Goal: Task Accomplishment & Management: Complete application form

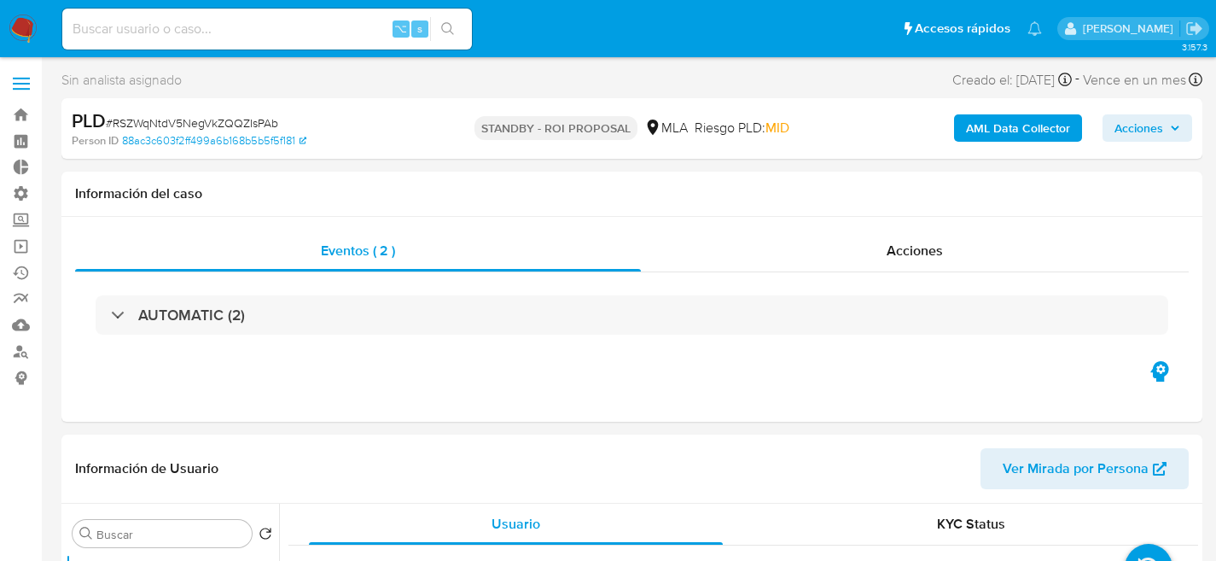
select select "10"
click at [255, 32] on input at bounding box center [267, 29] width 410 height 22
paste input "DtTdAQc7CcU7c8agrRTlHydh"
type input "DtTdAQc7CcU7c8agrRTlHydh"
select select "10"
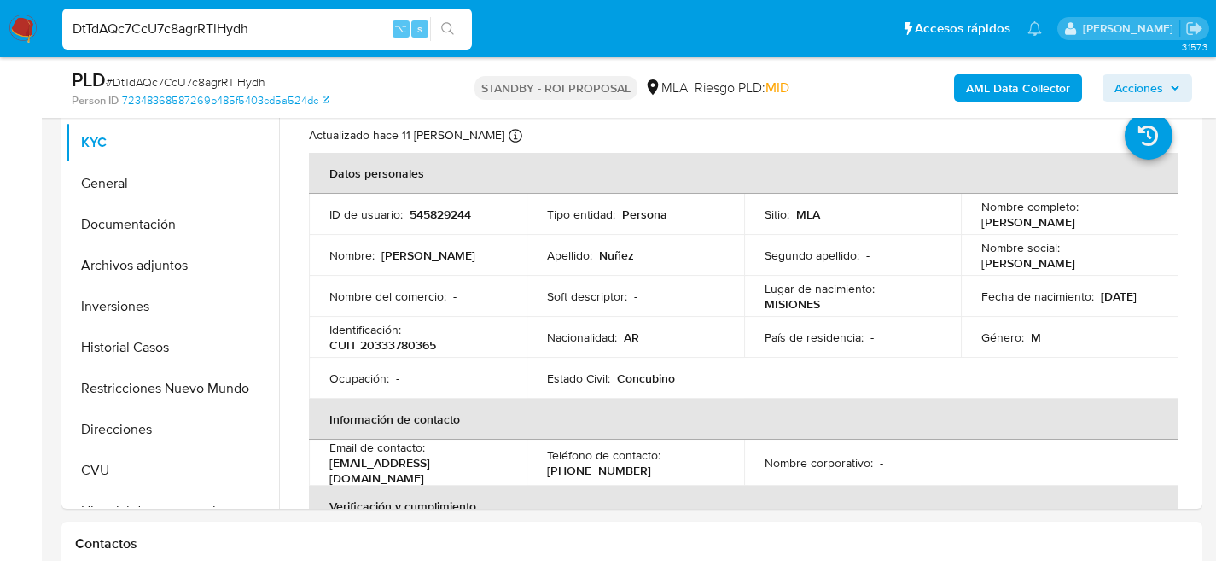
scroll to position [365, 0]
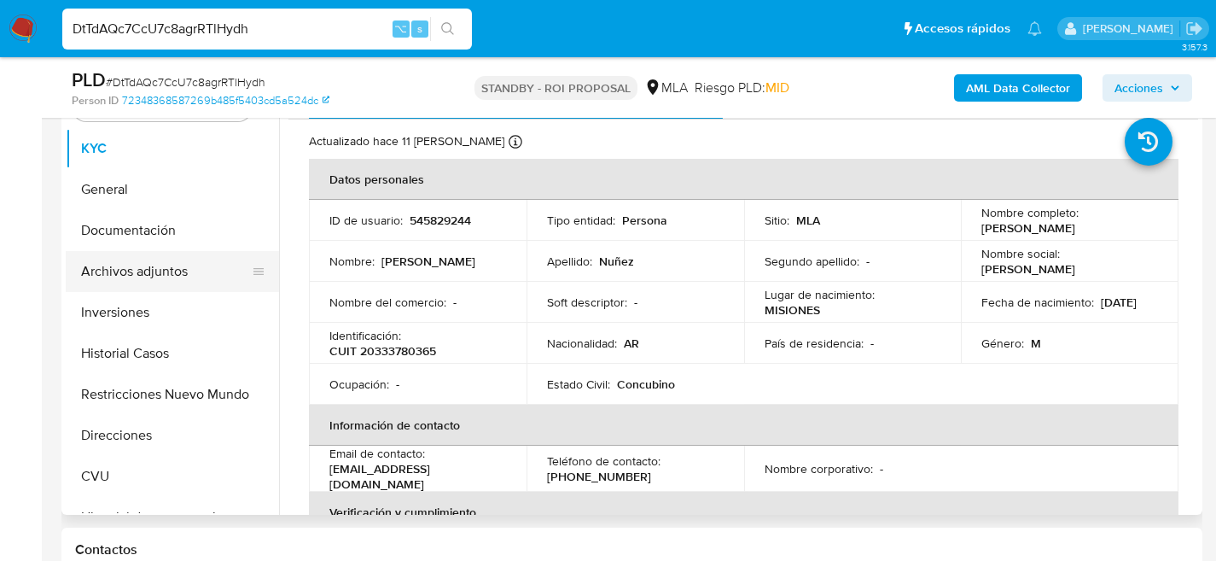
click at [133, 269] on button "Archivos adjuntos" at bounding box center [166, 271] width 200 height 41
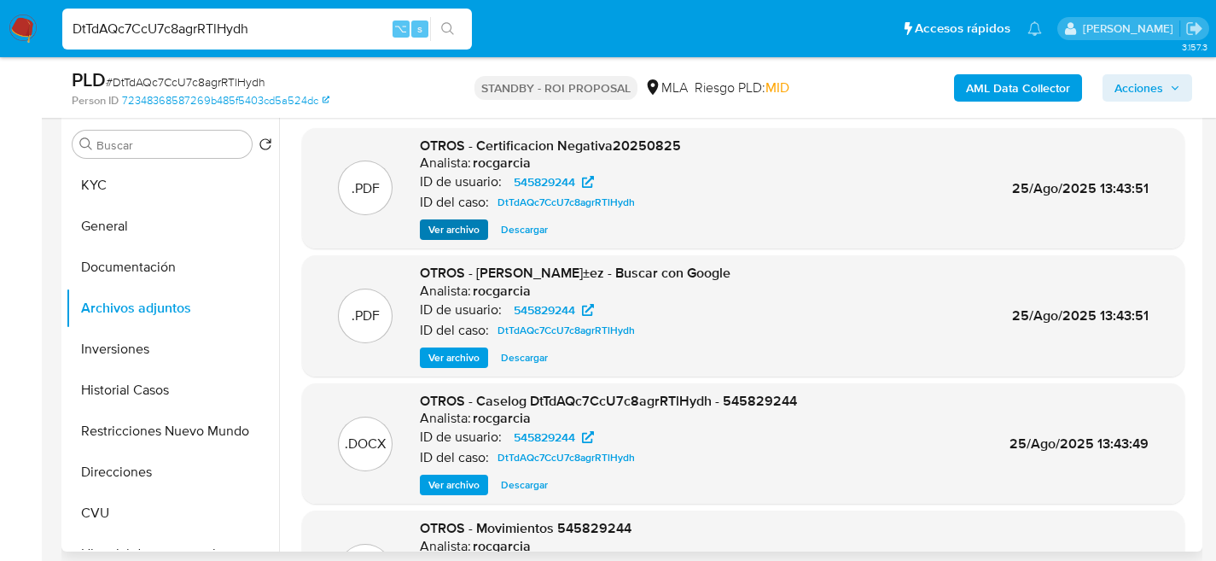
scroll to position [324, 0]
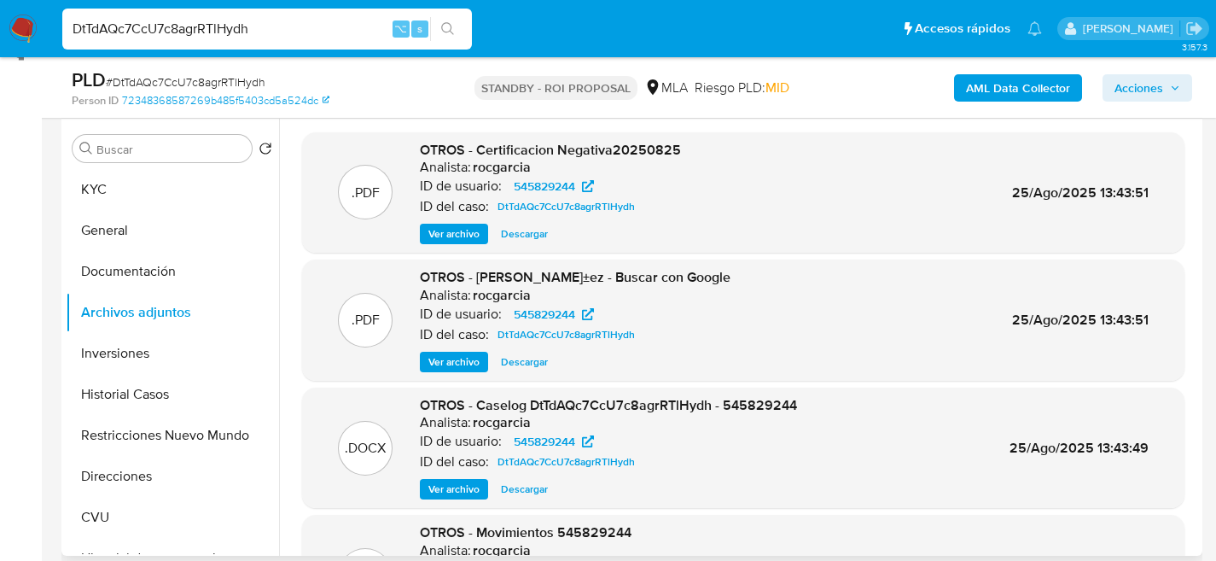
click at [526, 495] on span "Descargar" at bounding box center [524, 489] width 47 height 17
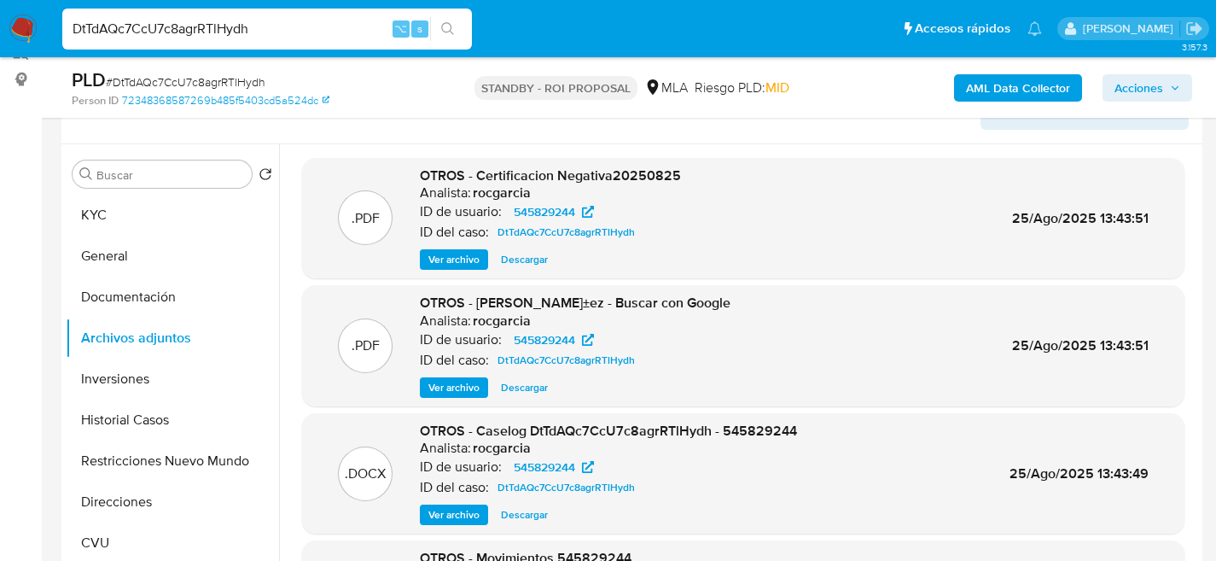
scroll to position [325, 0]
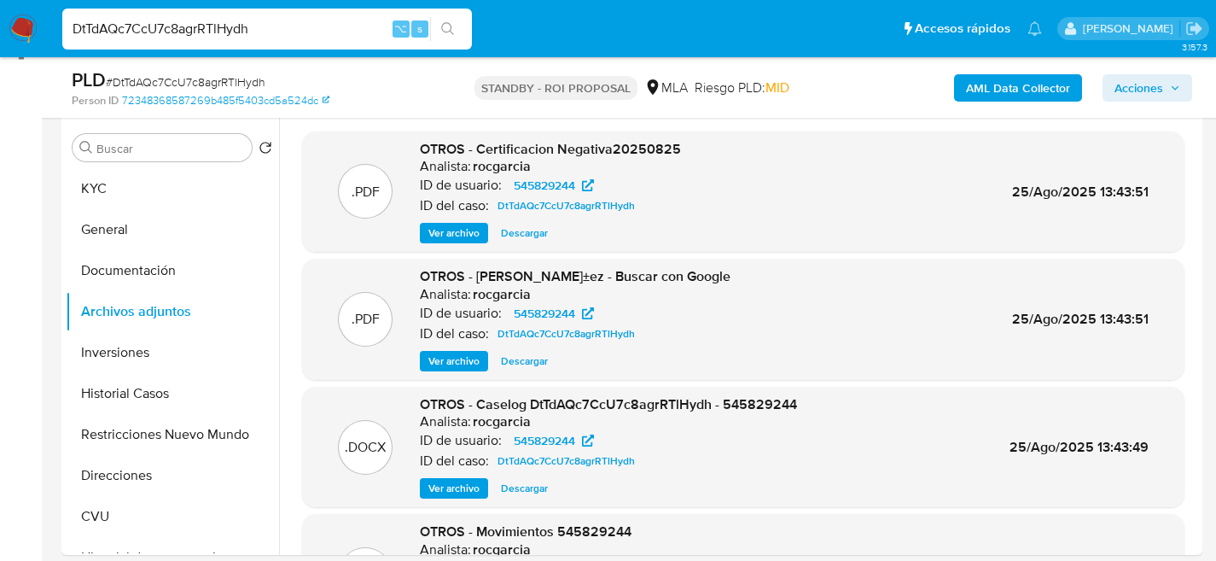
click at [280, 40] on div "DtTdAQc7CcU7c8agrRTlHydh ⌥ s" at bounding box center [267, 29] width 410 height 41
click at [314, 36] on input "DtTdAQc7CcU7c8agrRTlHydh" at bounding box center [267, 29] width 410 height 22
paste input "MQM2DarL9ioG91ecRDGFJ375"
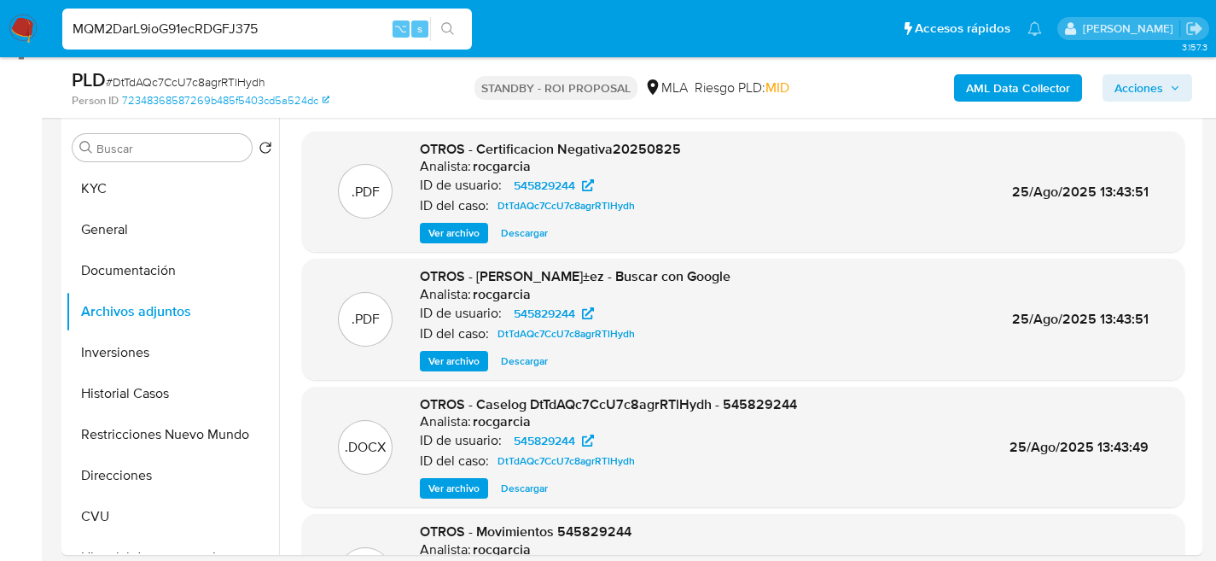
type input "MQM2DarL9ioG91ecRDGFJ375"
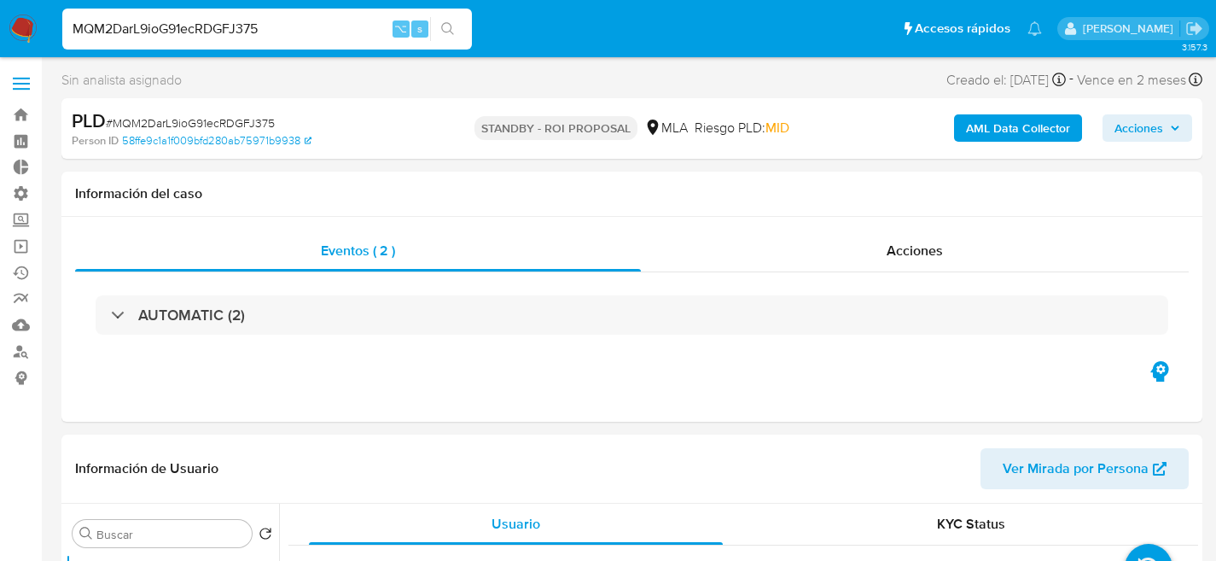
select select "10"
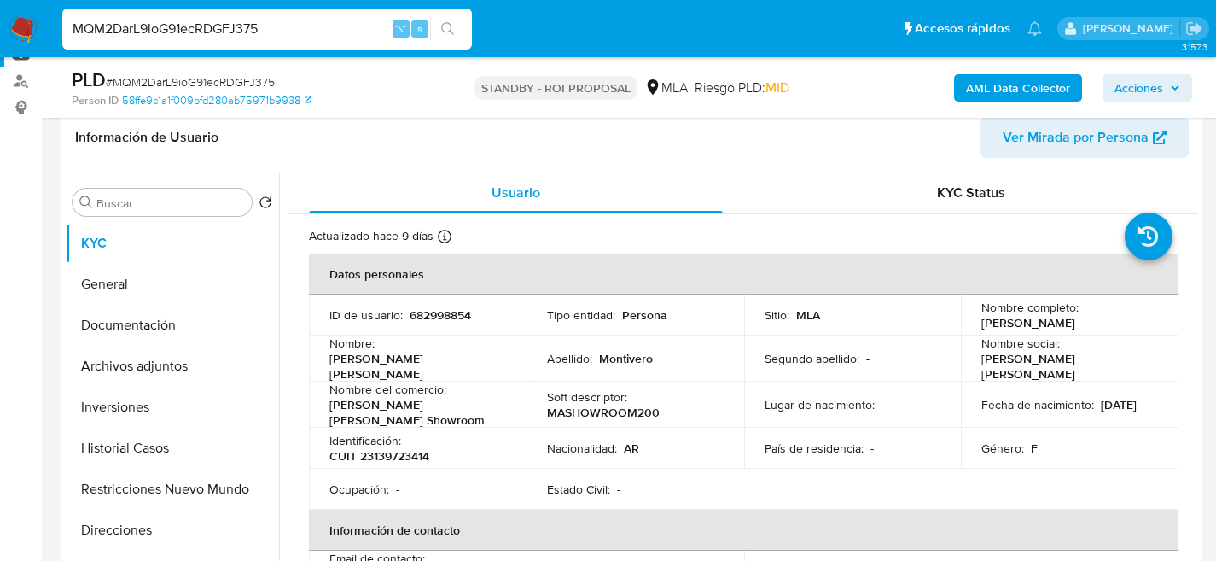
scroll to position [337, 0]
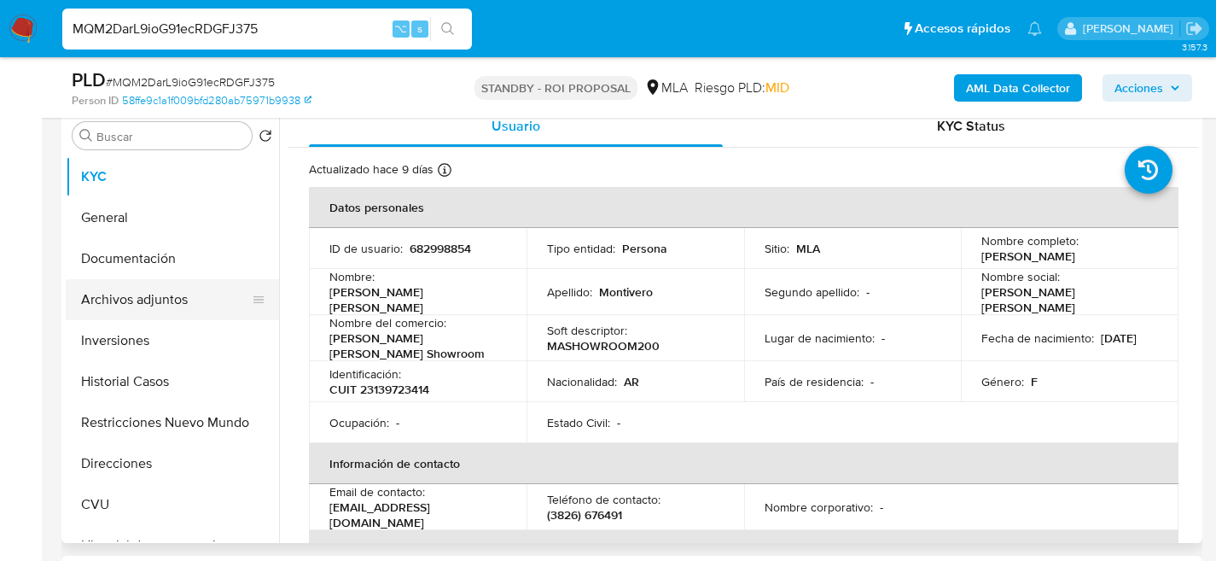
click at [122, 295] on button "Archivos adjuntos" at bounding box center [166, 299] width 200 height 41
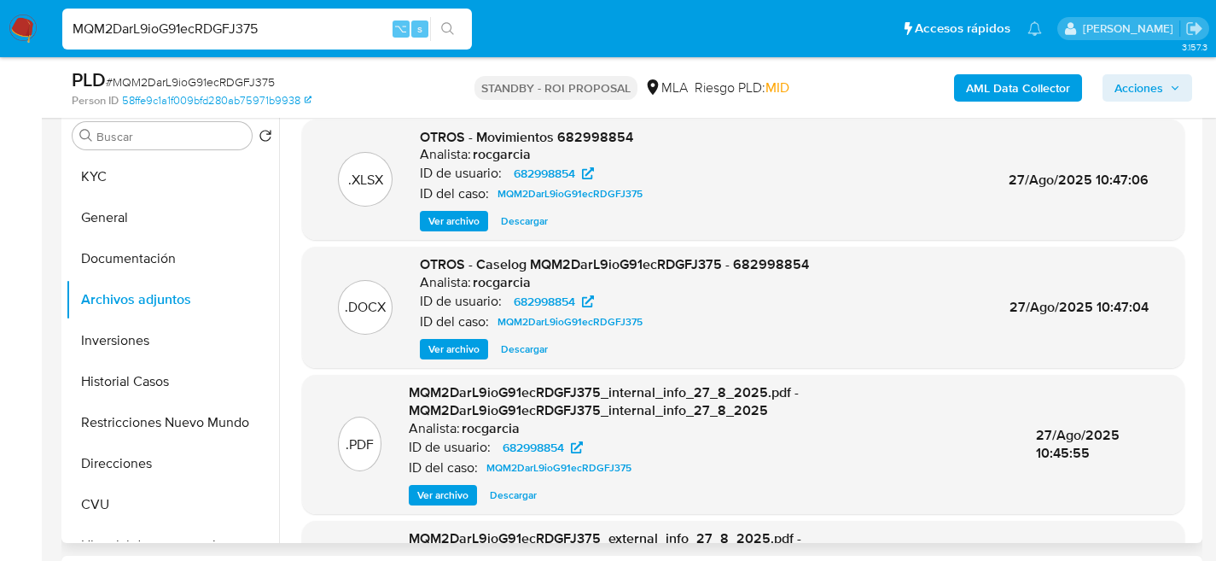
click at [534, 349] on span "Descargar" at bounding box center [524, 349] width 47 height 17
click at [294, 16] on div "MQM2DarL9ioG91ecRDGFJ375 ⌥ s" at bounding box center [267, 29] width 410 height 41
click at [295, 21] on input "MQM2DarL9ioG91ecRDGFJ375" at bounding box center [267, 29] width 410 height 22
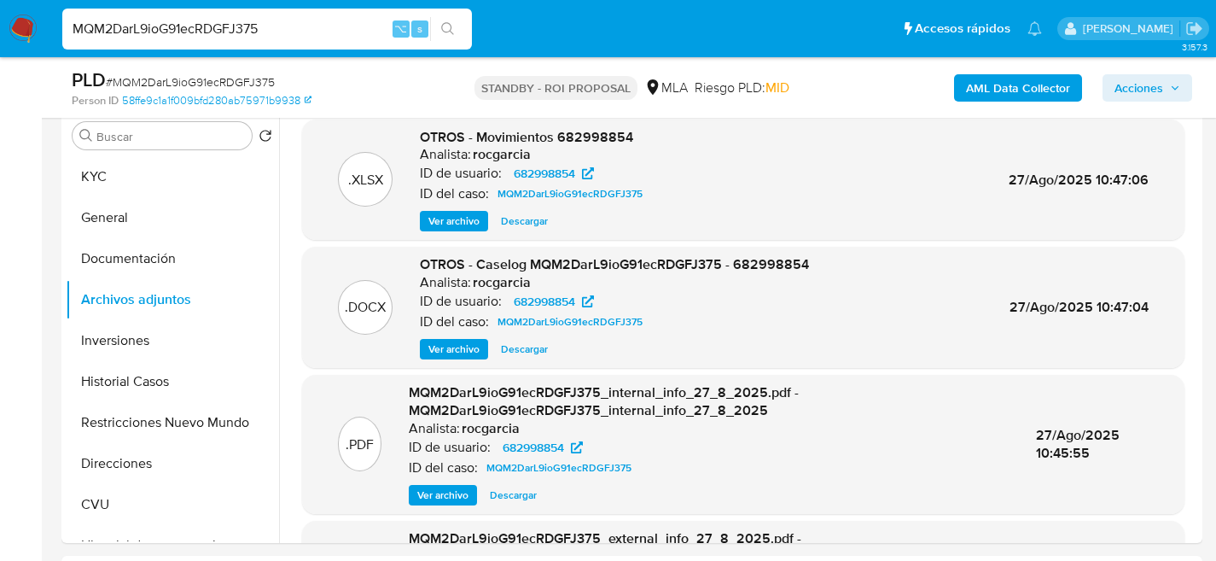
paste input "GvPnuTVqfPyiBYNWBiskLbHC"
click at [295, 21] on input "MQM2DarL9ioG91ecRDGFJ375GvPnuTVqfPyiBYNWBiskLbHC" at bounding box center [267, 29] width 410 height 22
paste input
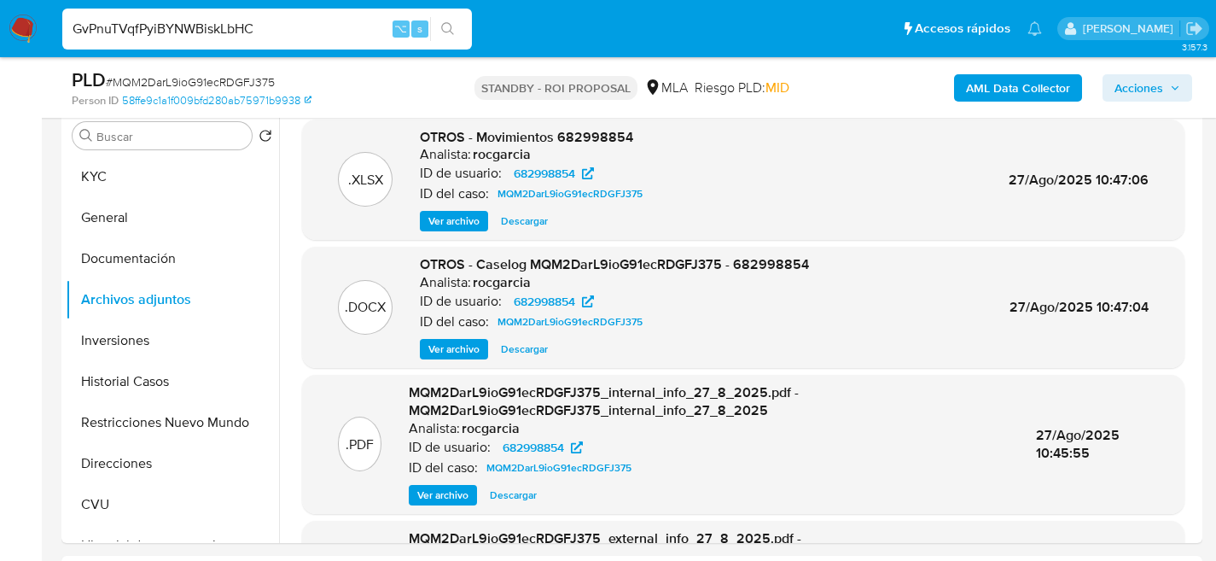
scroll to position [0, 0]
type input "GvPnuTVqfPyiBYNWBiskLbHC"
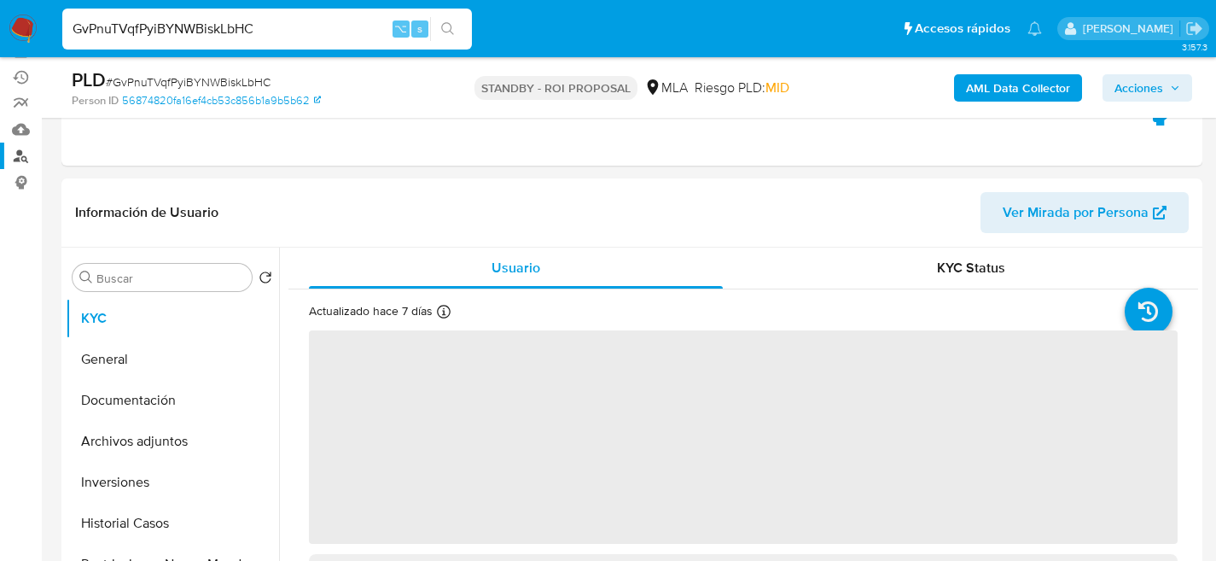
scroll to position [301, 0]
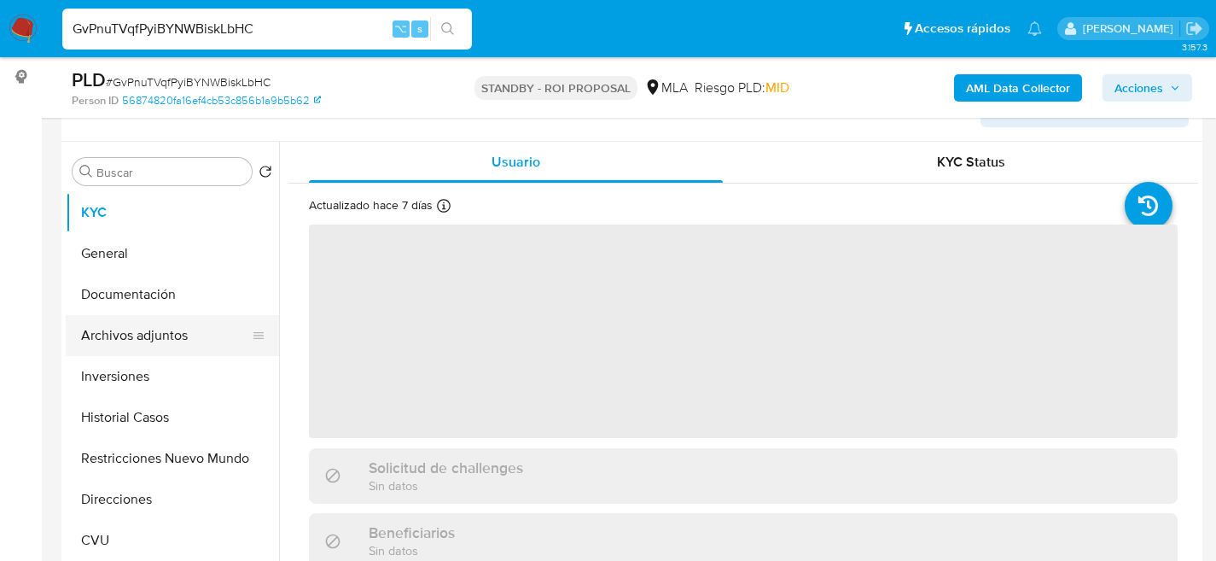
click at [97, 321] on button "Archivos adjuntos" at bounding box center [166, 335] width 200 height 41
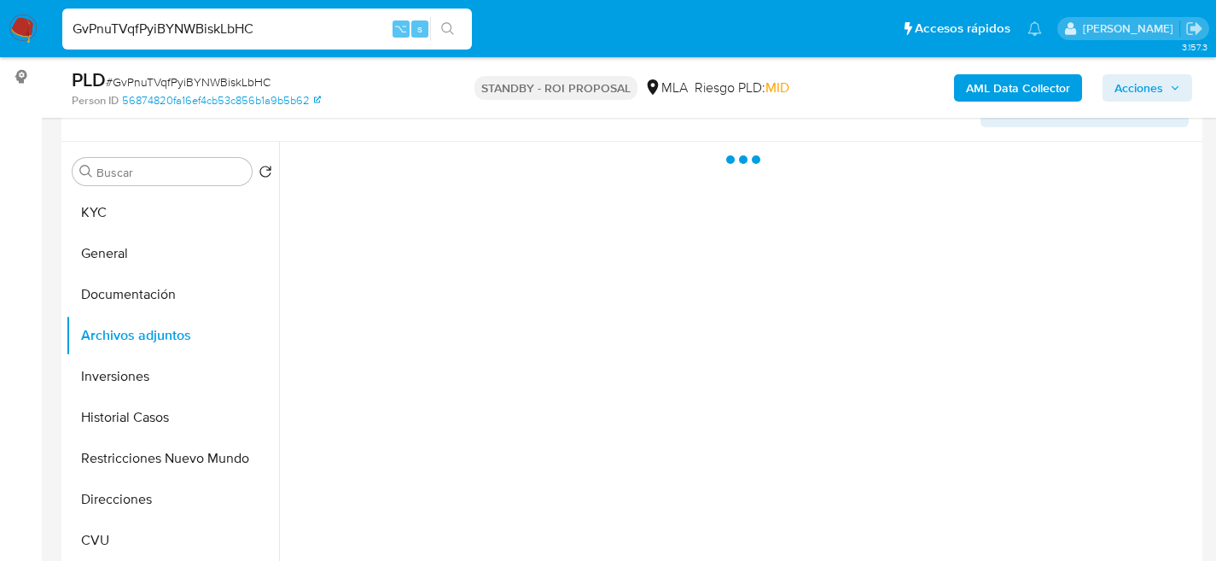
select select "10"
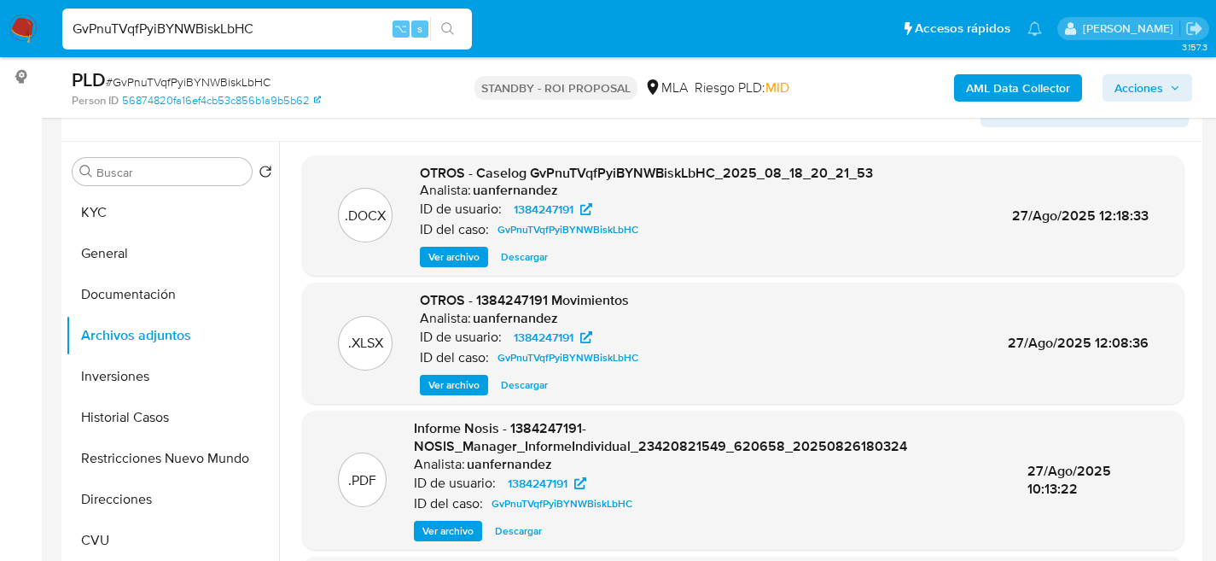
click at [528, 254] on span "Descargar" at bounding box center [524, 256] width 47 height 17
click at [96, 212] on button "KYC" at bounding box center [166, 212] width 200 height 41
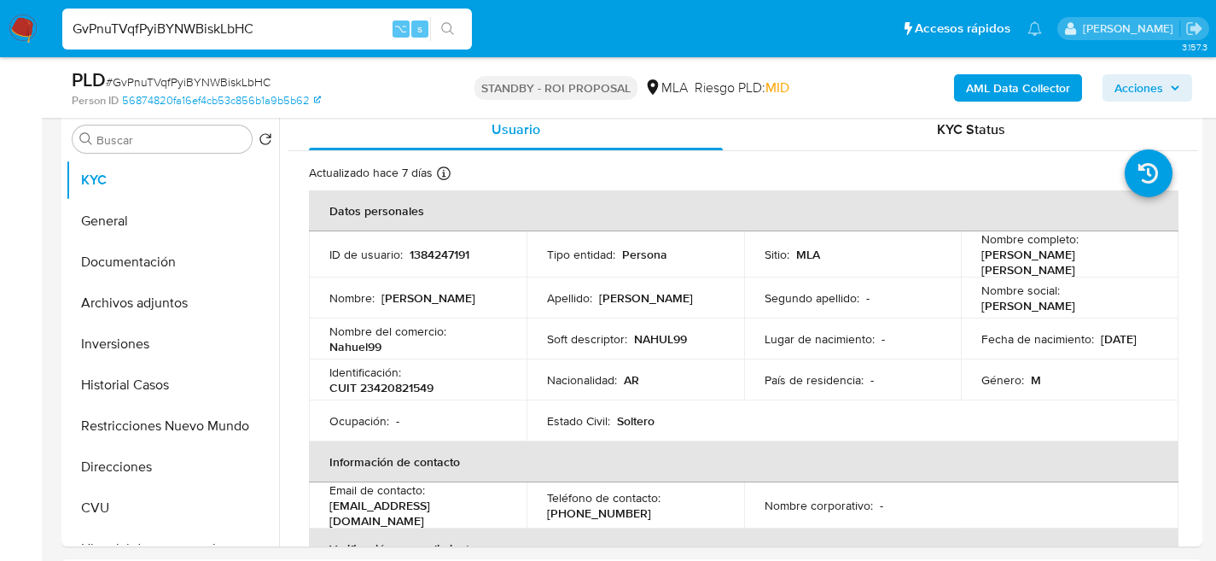
scroll to position [332, 0]
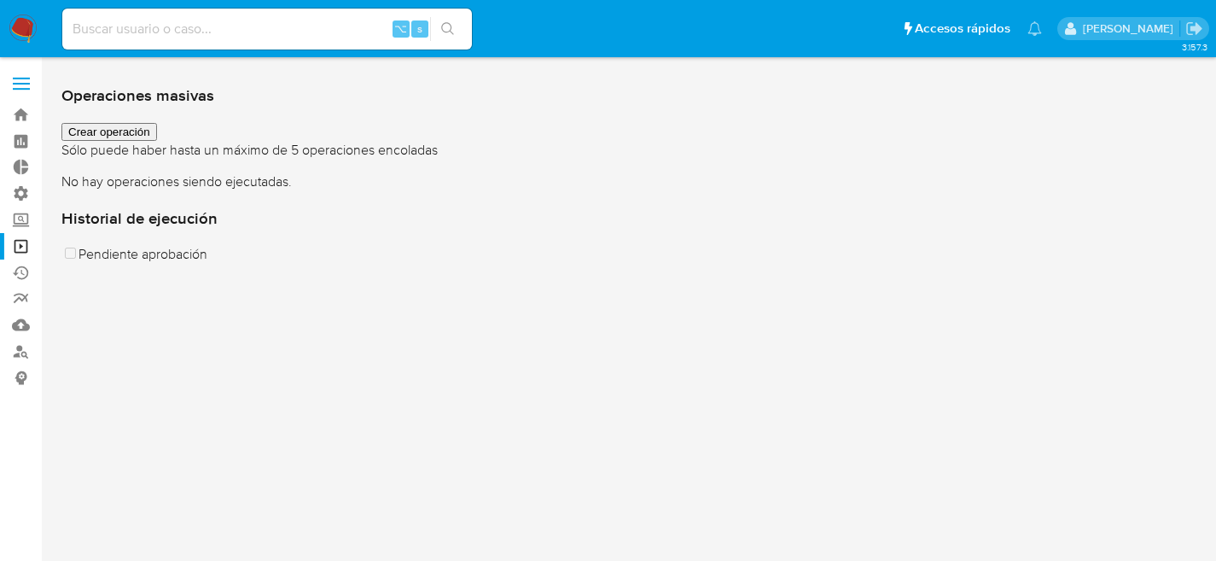
scroll to position [25, 0]
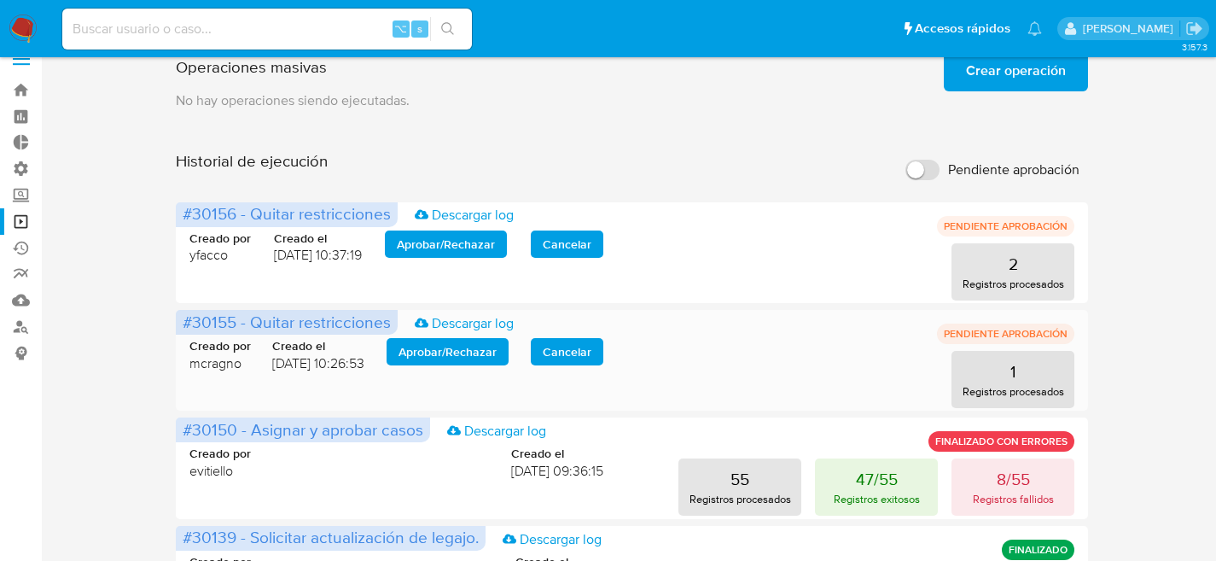
click at [408, 353] on span "Aprobar / Rechazar" at bounding box center [448, 352] width 98 height 24
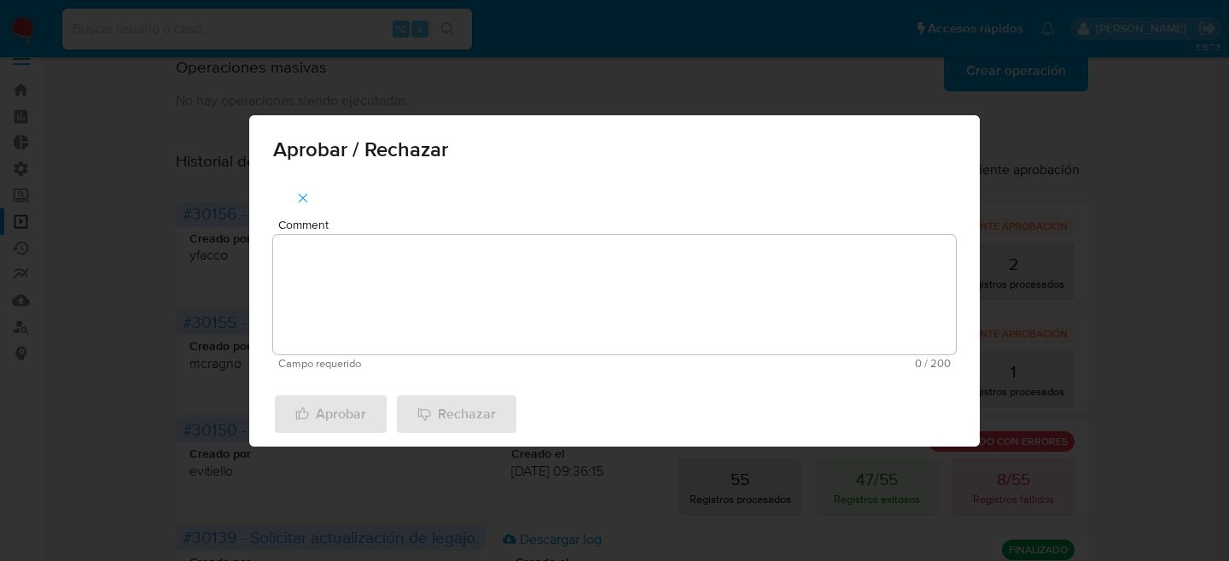
click at [390, 303] on textarea "Comment" at bounding box center [614, 295] width 683 height 120
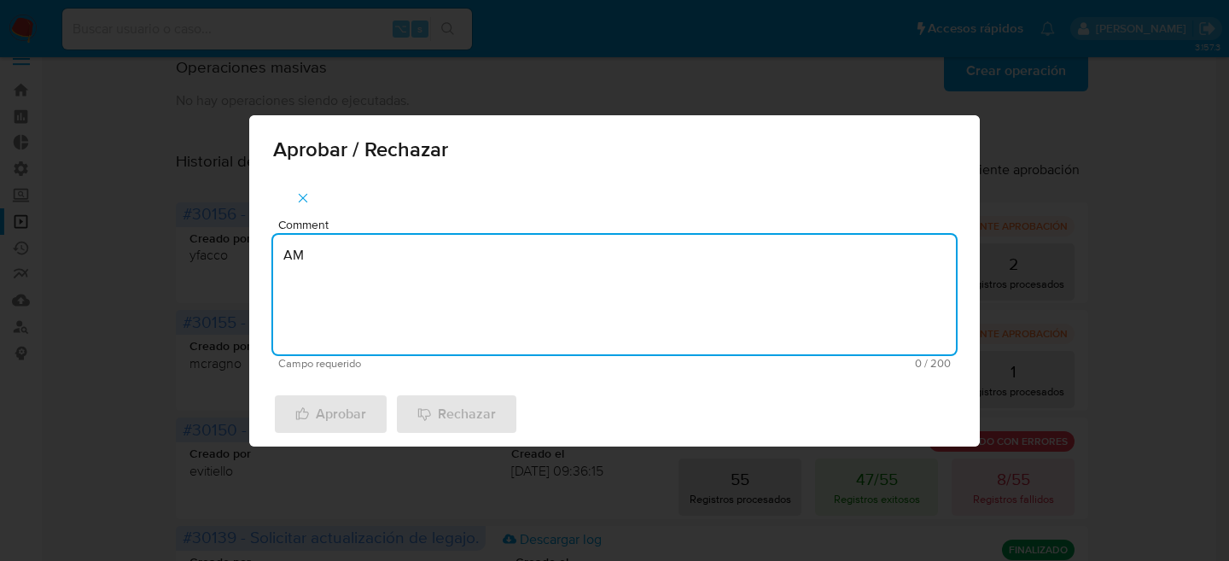
type textarea "AML"
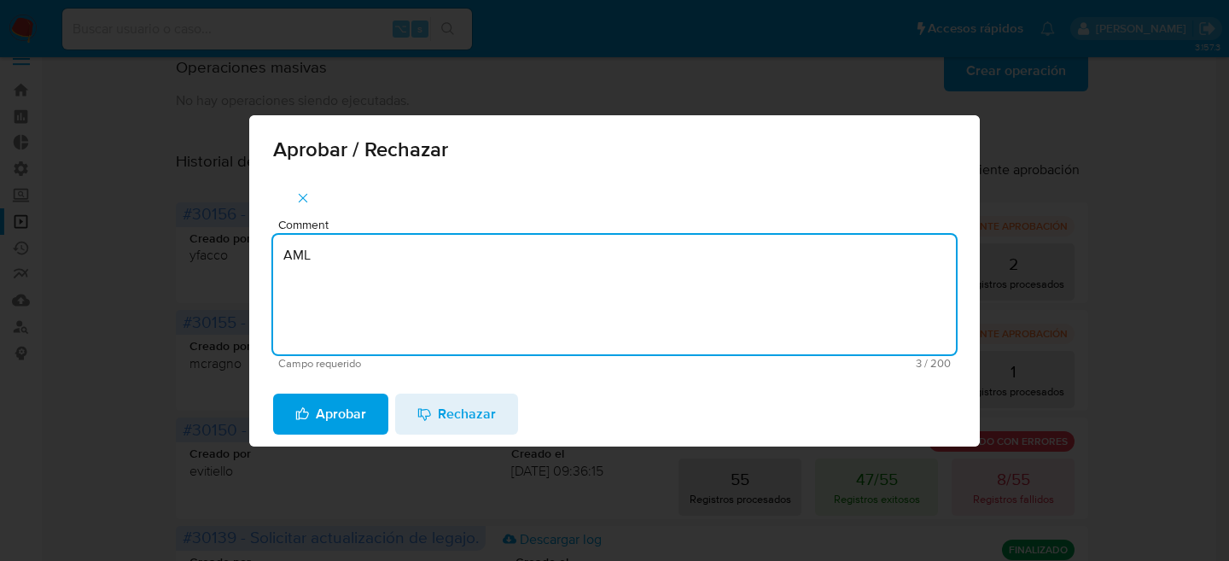
click at [347, 331] on textarea "AML" at bounding box center [614, 295] width 683 height 120
type textarea "A"
type textarea "Revisión de candidatos"
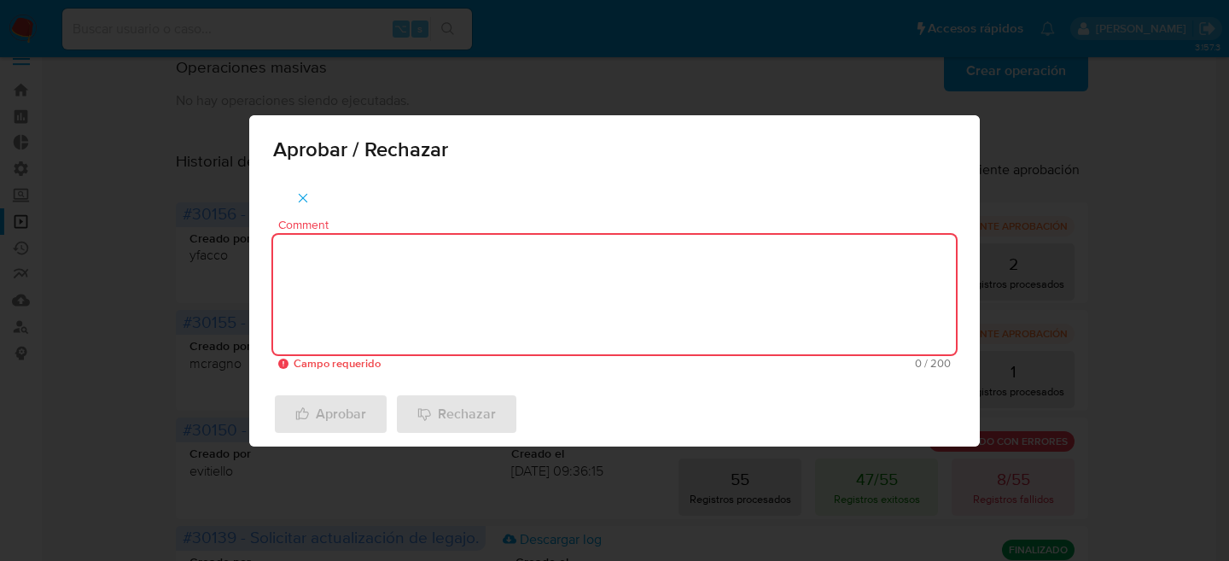
click at [497, 287] on textarea "Comment" at bounding box center [614, 295] width 683 height 120
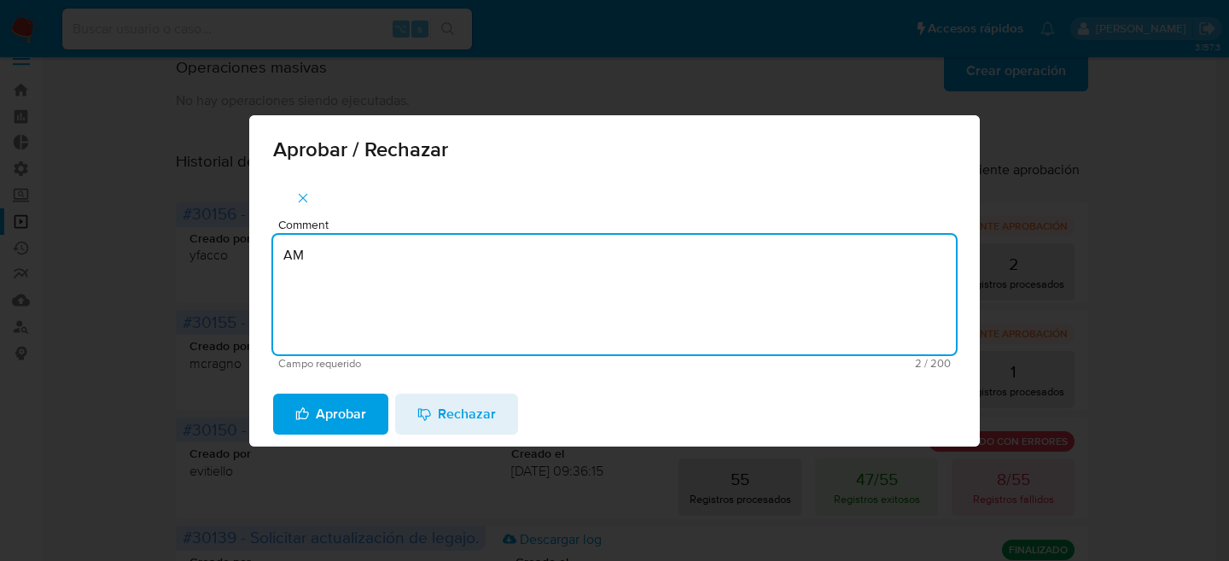
type textarea "AML"
click at [371, 281] on textarea "AML" at bounding box center [614, 295] width 683 height 120
drag, startPoint x: 353, startPoint y: 305, endPoint x: 362, endPoint y: 303, distance: 9.5
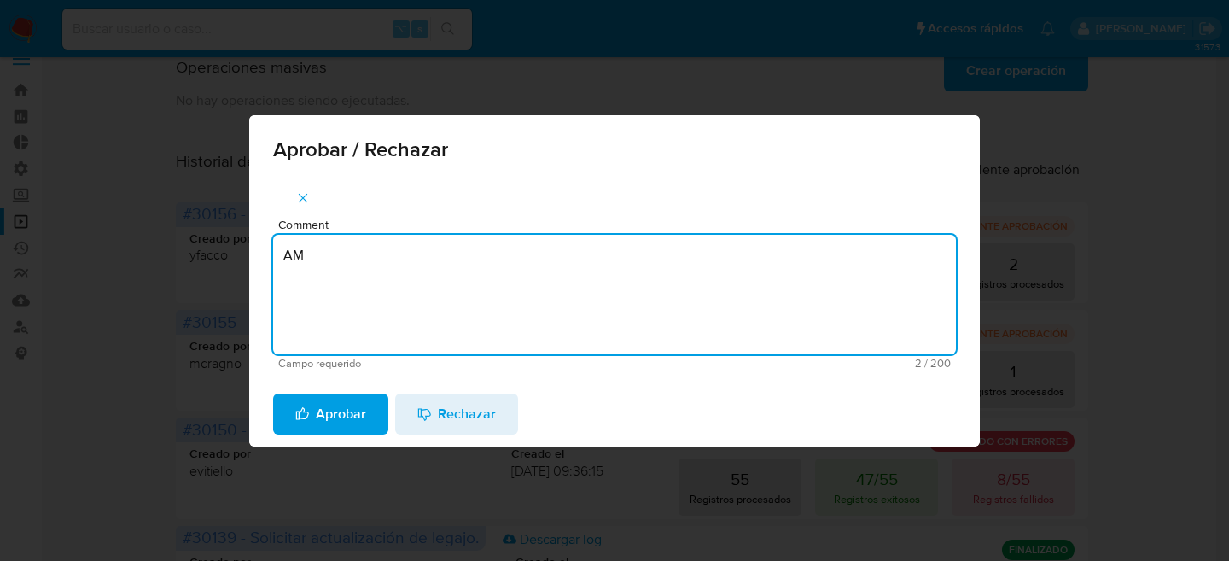
click at [353, 305] on textarea "AM" at bounding box center [614, 295] width 683 height 120
type textarea "AML"
click at [319, 417] on span "Aprobar" at bounding box center [330, 414] width 71 height 38
